Goal: Task Accomplishment & Management: Manage account settings

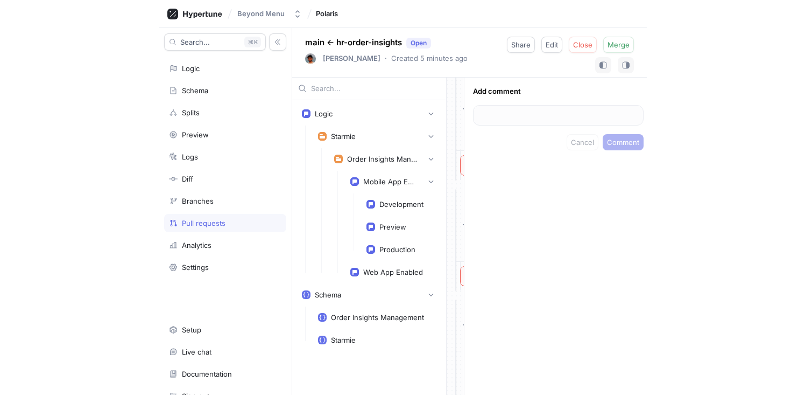
scroll to position [119, 0]
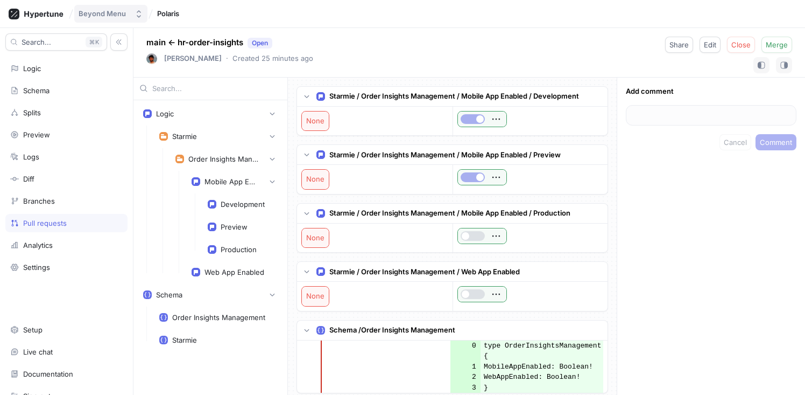
click at [110, 16] on div "Beyond Menu" at bounding box center [102, 13] width 47 height 9
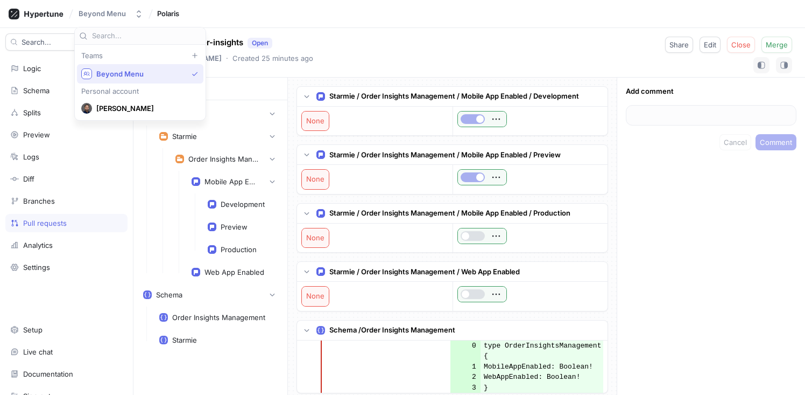
click at [285, 22] on div "Beyond Menu Polaris" at bounding box center [402, 14] width 805 height 28
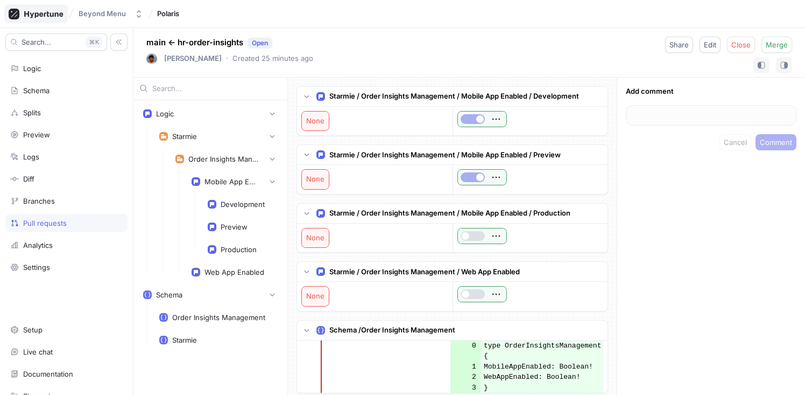
click at [50, 21] on div at bounding box center [36, 13] width 64 height 19
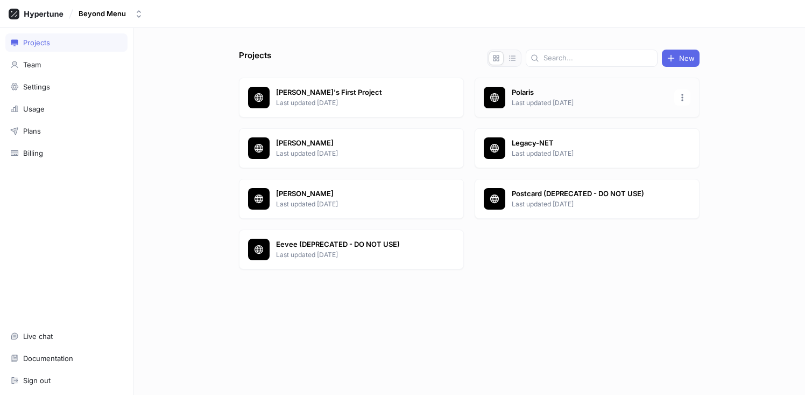
click at [518, 101] on p "Last updated [DATE]" at bounding box center [590, 103] width 156 height 10
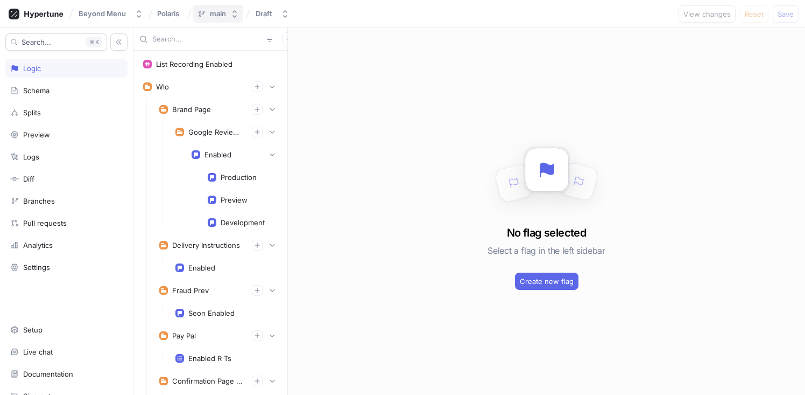
click at [220, 13] on div "main" at bounding box center [218, 13] width 16 height 9
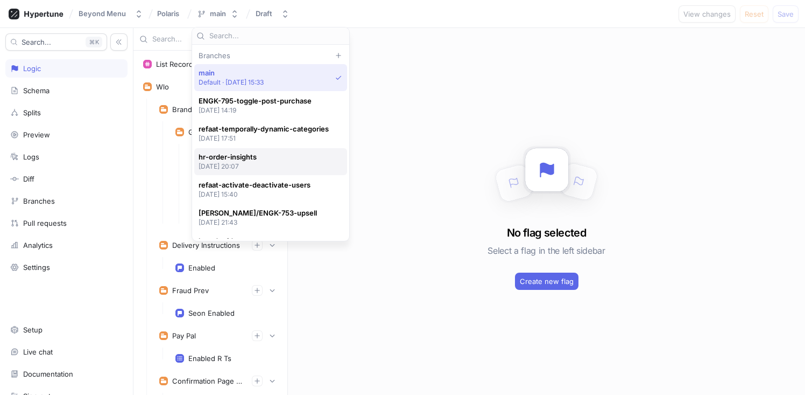
click at [265, 157] on div "hr-order-insights [DATE] 20:07" at bounding box center [268, 161] width 139 height 18
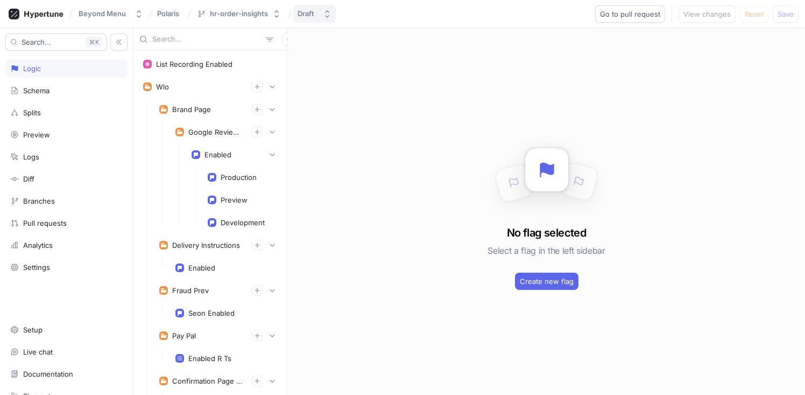
click at [311, 17] on div "Draft" at bounding box center [306, 13] width 17 height 9
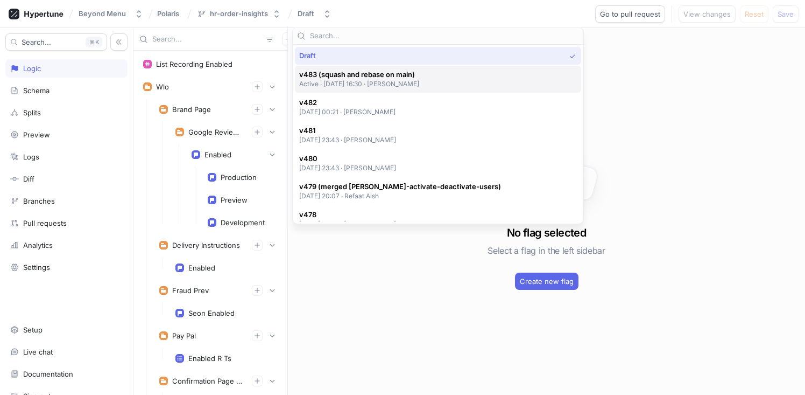
click at [353, 79] on p "Active ‧ [DATE] 16:30 ‧ [PERSON_NAME]" at bounding box center [359, 83] width 121 height 9
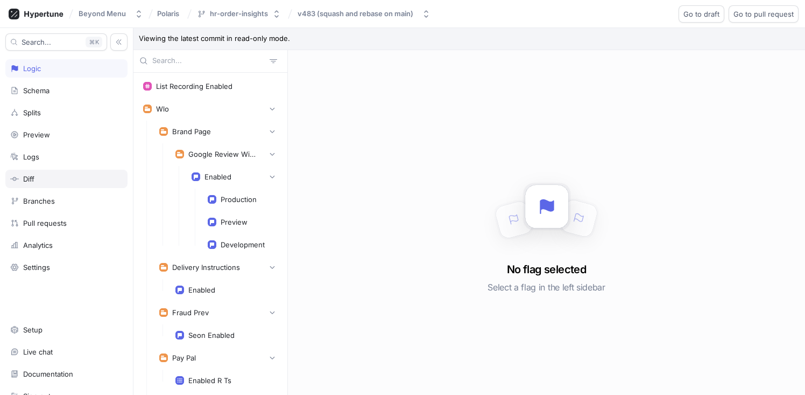
click at [33, 180] on div "Diff" at bounding box center [28, 178] width 11 height 9
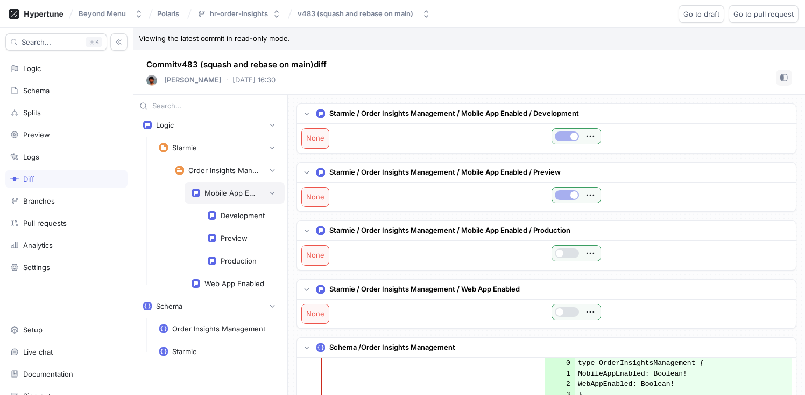
scroll to position [8, 0]
click at [202, 329] on div "Order Insights Management" at bounding box center [218, 326] width 93 height 9
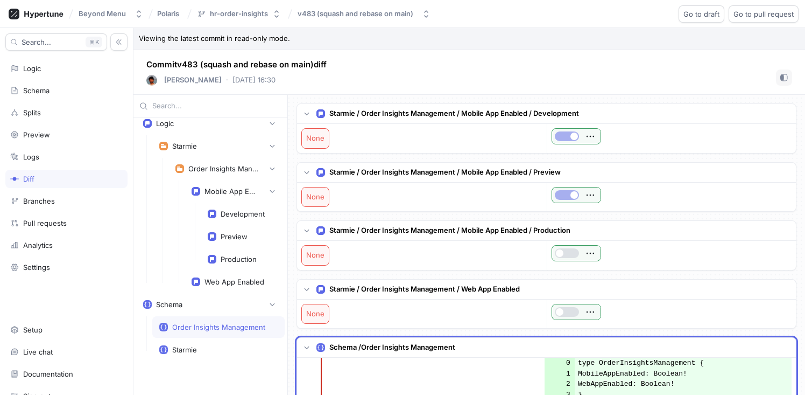
scroll to position [234, 0]
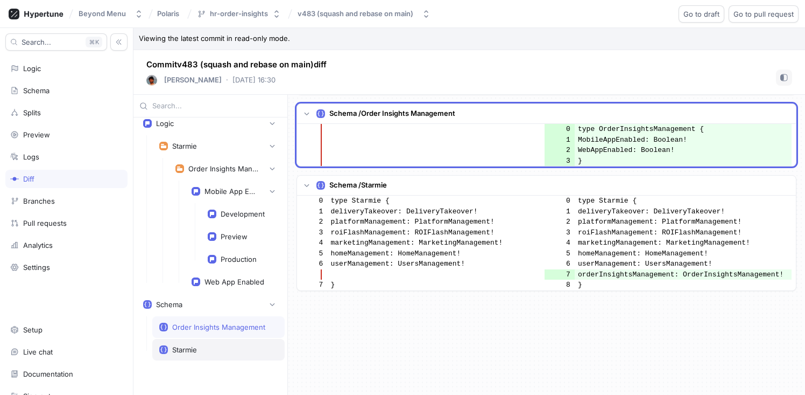
click at [202, 346] on div "Starmie" at bounding box center [218, 349] width 118 height 9
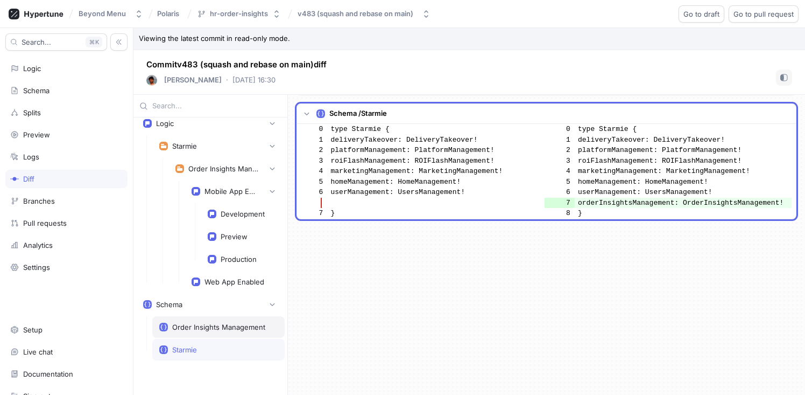
click at [200, 330] on div "Order Insights Management" at bounding box center [218, 326] width 93 height 9
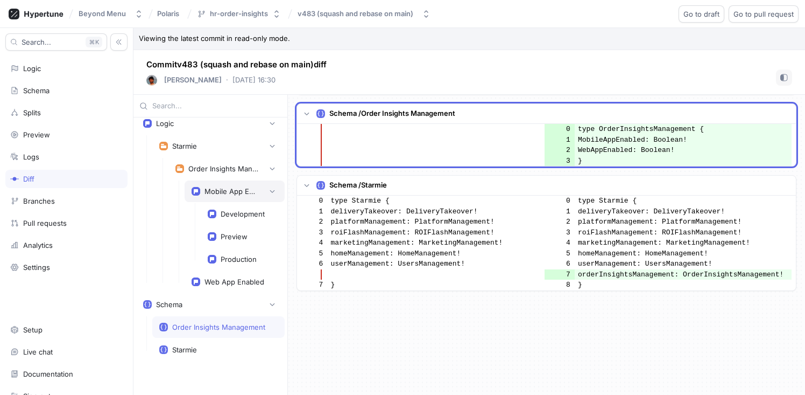
click at [228, 186] on div "Mobile App Enabled" at bounding box center [235, 191] width 86 height 11
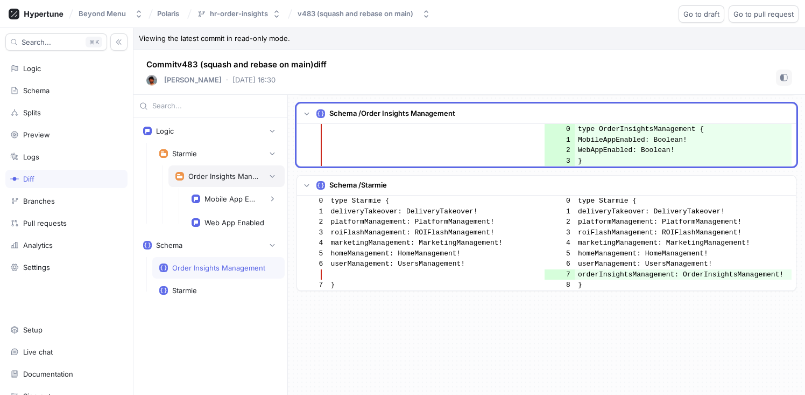
click at [213, 177] on div "Order Insights Management" at bounding box center [223, 176] width 70 height 9
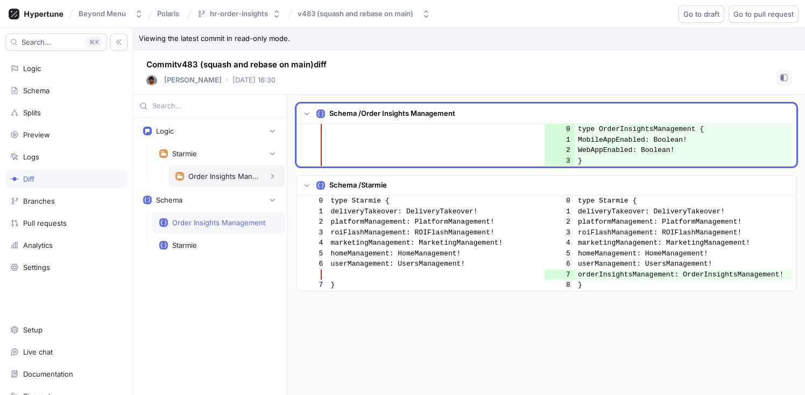
click at [213, 177] on div "Order Insights Management" at bounding box center [223, 176] width 70 height 9
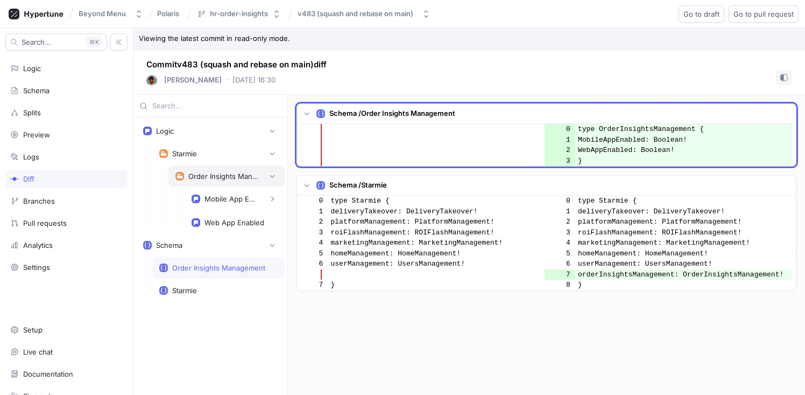
click at [224, 181] on div "Order Insights Management" at bounding box center [227, 176] width 102 height 11
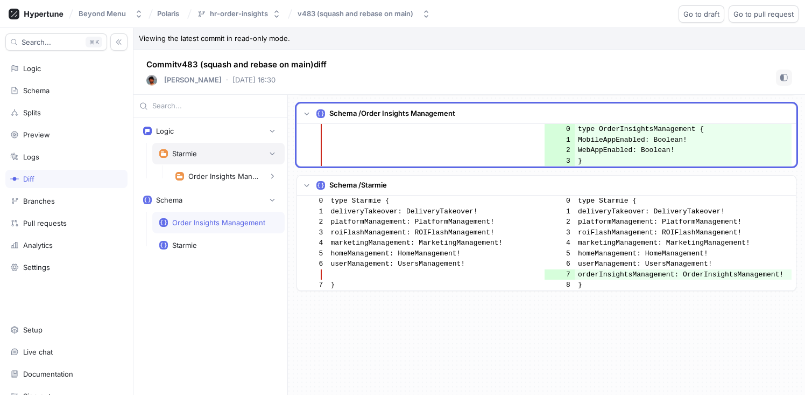
click at [200, 156] on div "Starmie" at bounding box center [218, 153] width 118 height 11
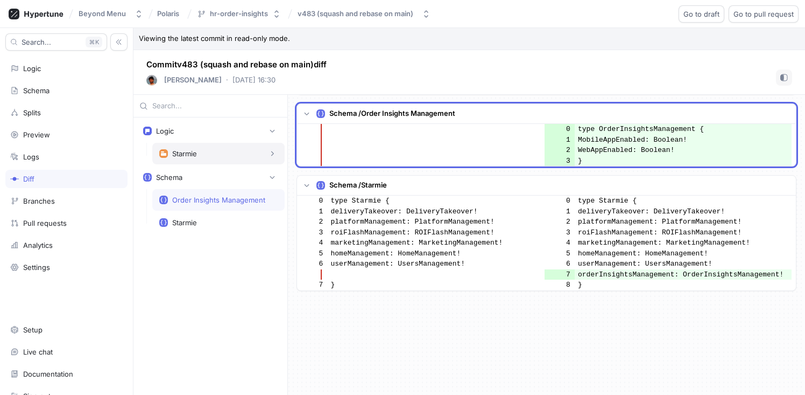
click at [222, 152] on div "Starmie" at bounding box center [218, 153] width 118 height 11
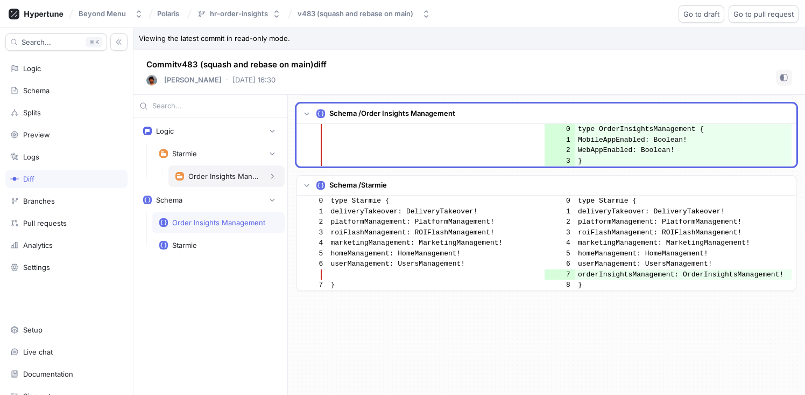
click at [226, 178] on div "Order Insights Management" at bounding box center [223, 176] width 70 height 9
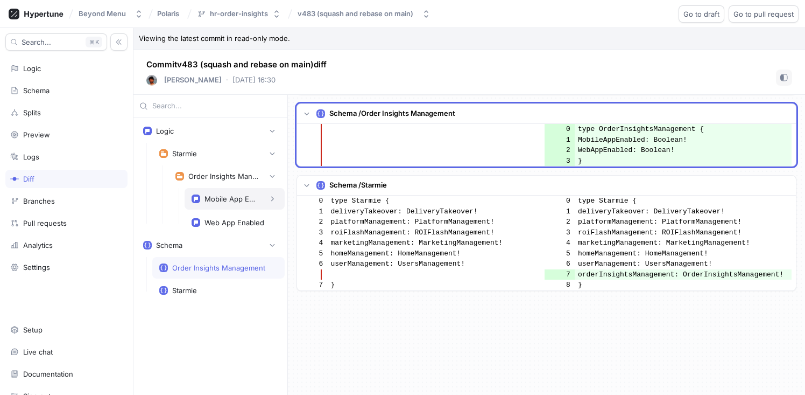
click at [226, 191] on div "Mobile App Enabled" at bounding box center [235, 199] width 100 height 22
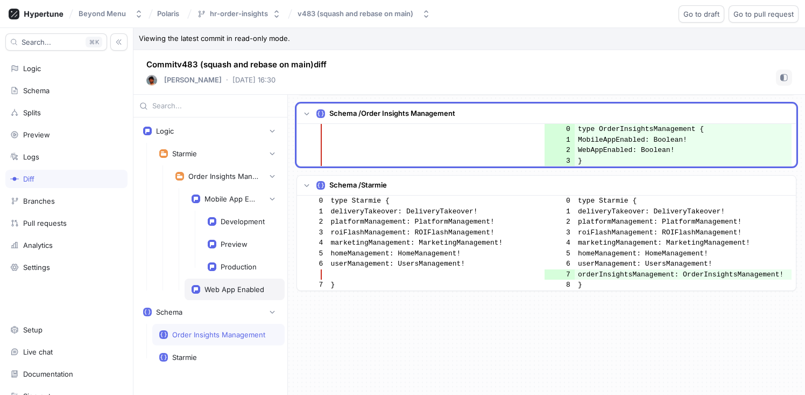
click at [235, 282] on div "Web App Enabled" at bounding box center [235, 289] width 100 height 22
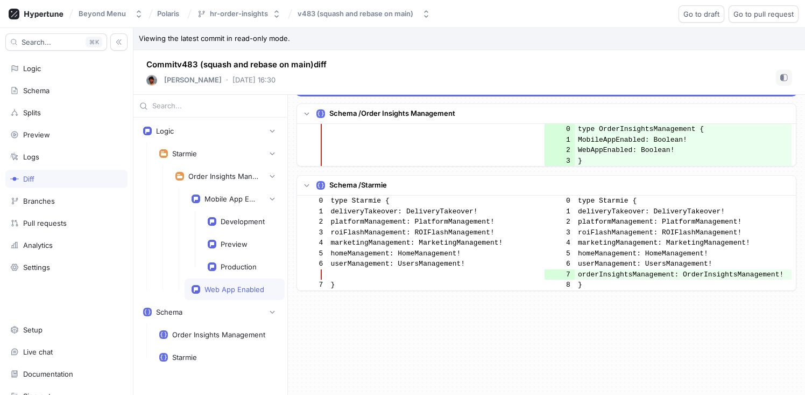
scroll to position [175, 0]
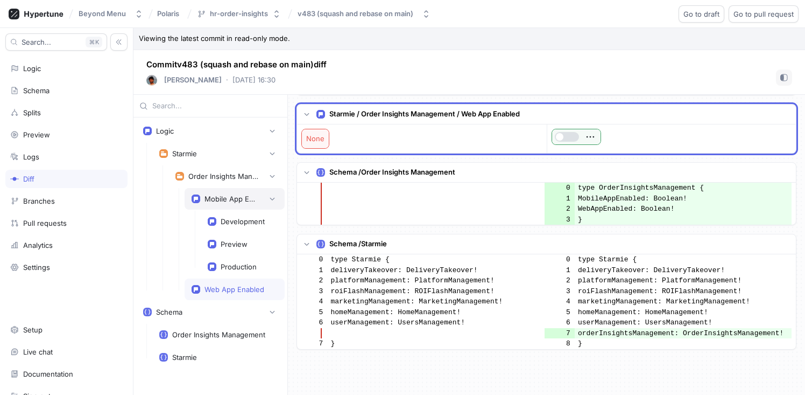
click at [214, 202] on div "Mobile App Enabled" at bounding box center [232, 198] width 54 height 9
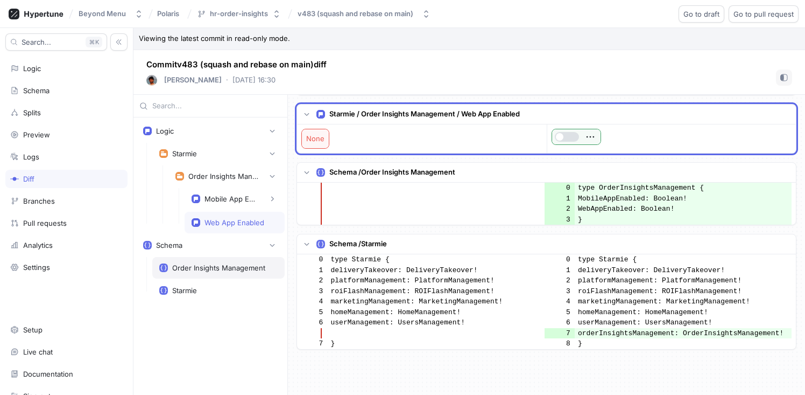
click at [202, 265] on div "Order Insights Management" at bounding box center [218, 267] width 93 height 9
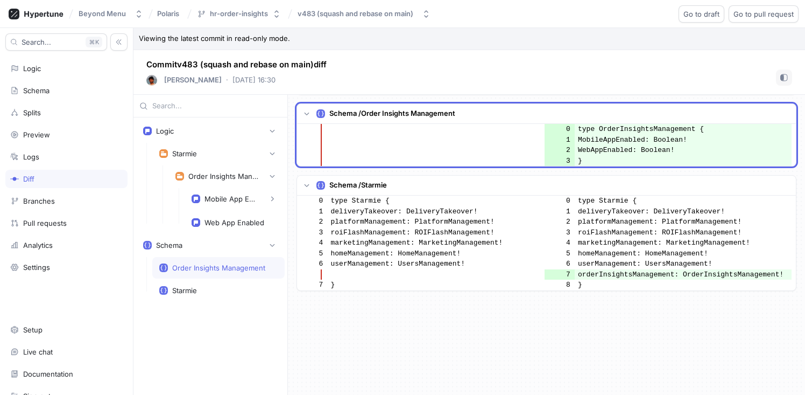
click at [615, 142] on td "MobileAppEnabled: Boolean!" at bounding box center [684, 140] width 218 height 11
copy td "MobileAppEnabled"
click at [620, 149] on td "WebAppEnabled: Boolean!" at bounding box center [684, 150] width 218 height 11
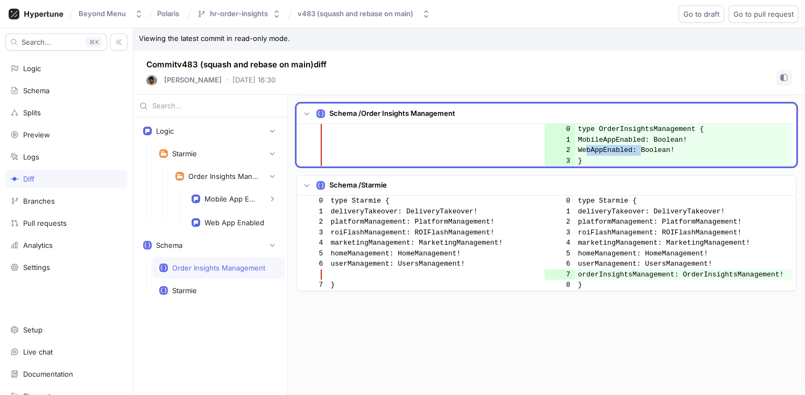
copy td "WebAppEnabled"
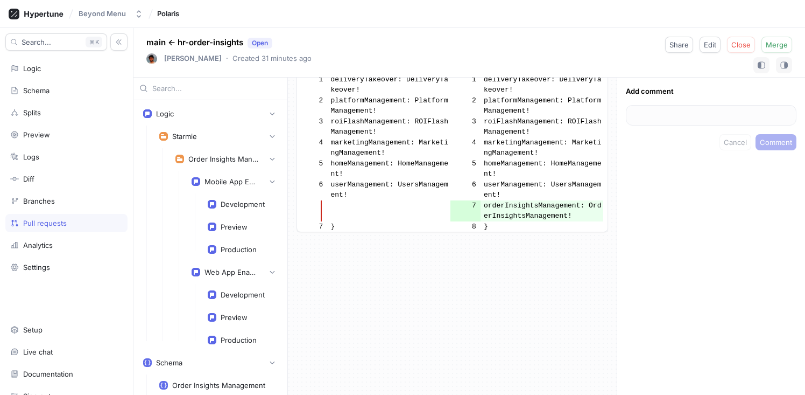
scroll to position [478, 0]
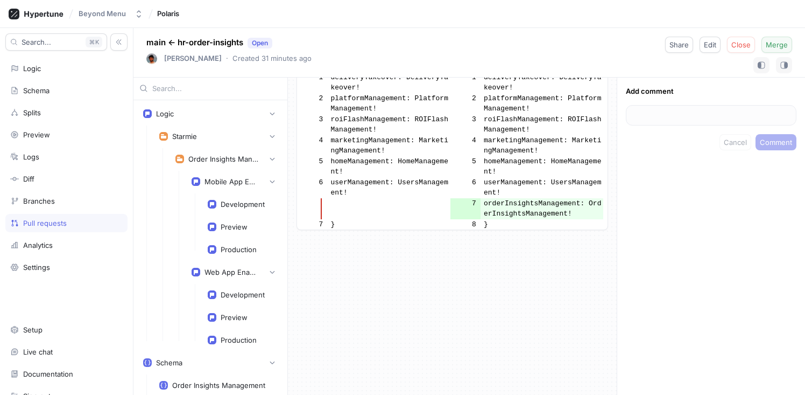
click at [774, 49] on button "Merge" at bounding box center [777, 45] width 31 height 16
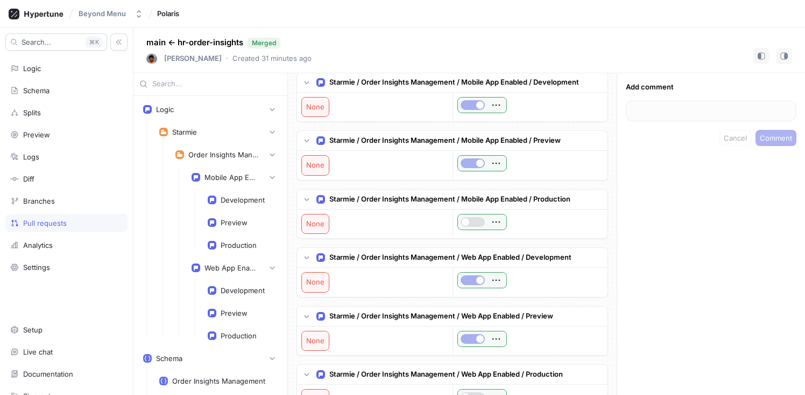
scroll to position [1, 0]
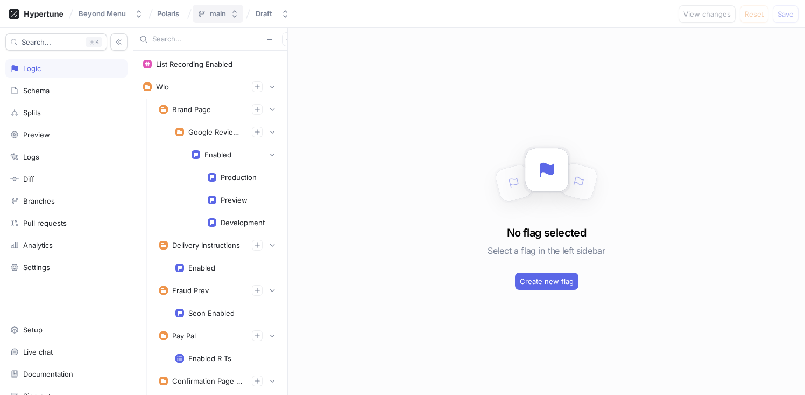
click at [227, 14] on button "main" at bounding box center [218, 14] width 51 height 18
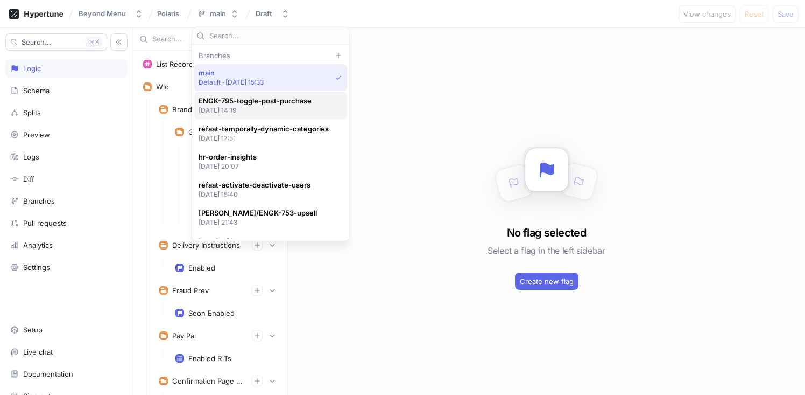
click at [262, 107] on p "[DATE] 14:19" at bounding box center [255, 110] width 113 height 9
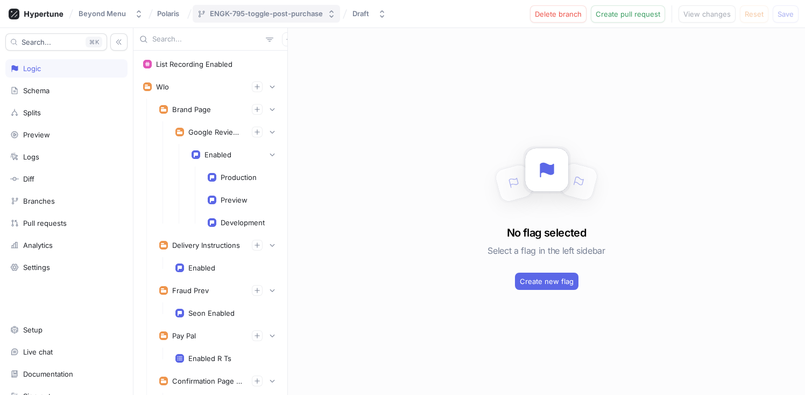
click at [267, 15] on div "ENGK-795-toggle-post-purchase" at bounding box center [266, 13] width 113 height 9
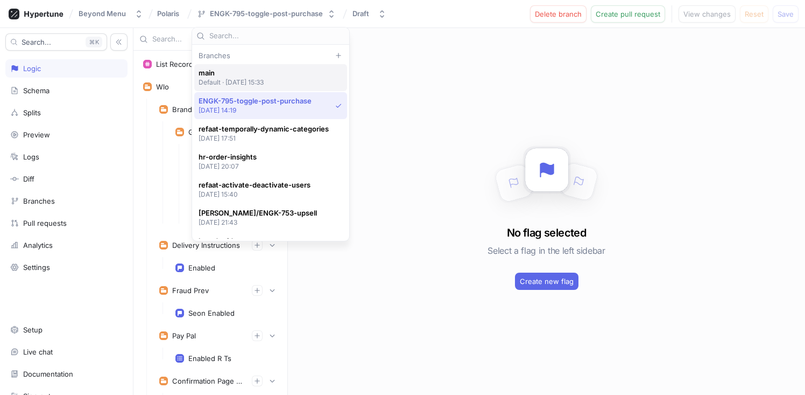
click at [243, 79] on p "Default ‧ [DATE] 15:33" at bounding box center [232, 82] width 66 height 9
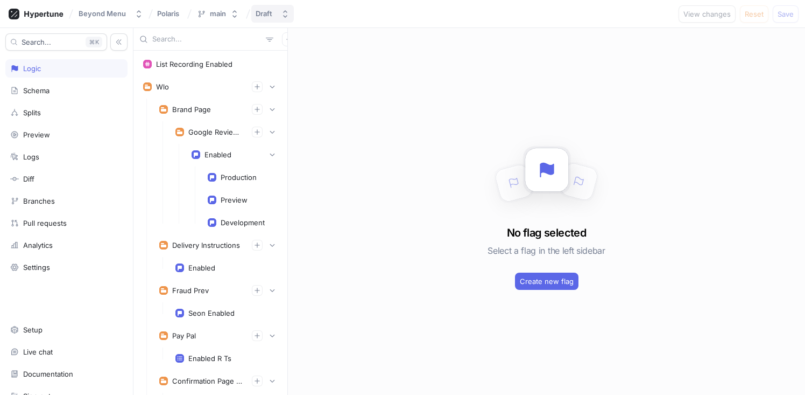
click at [286, 14] on icon "button" at bounding box center [285, 14] width 9 height 9
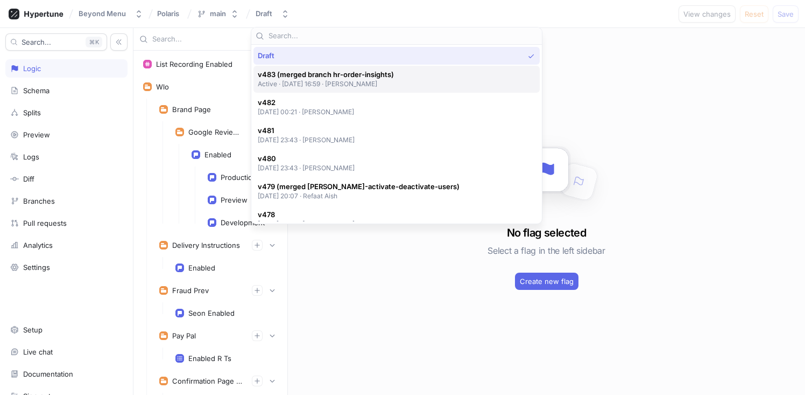
click at [343, 81] on p "Active ‧ 2025-09-22 at 16:59 ‧ Piotr Bulaga" at bounding box center [326, 83] width 136 height 9
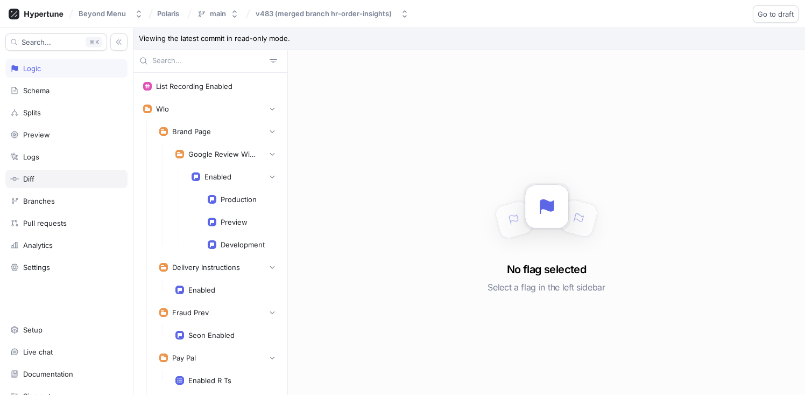
click at [50, 178] on div "Diff" at bounding box center [66, 178] width 113 height 9
